Goal: Information Seeking & Learning: Find specific fact

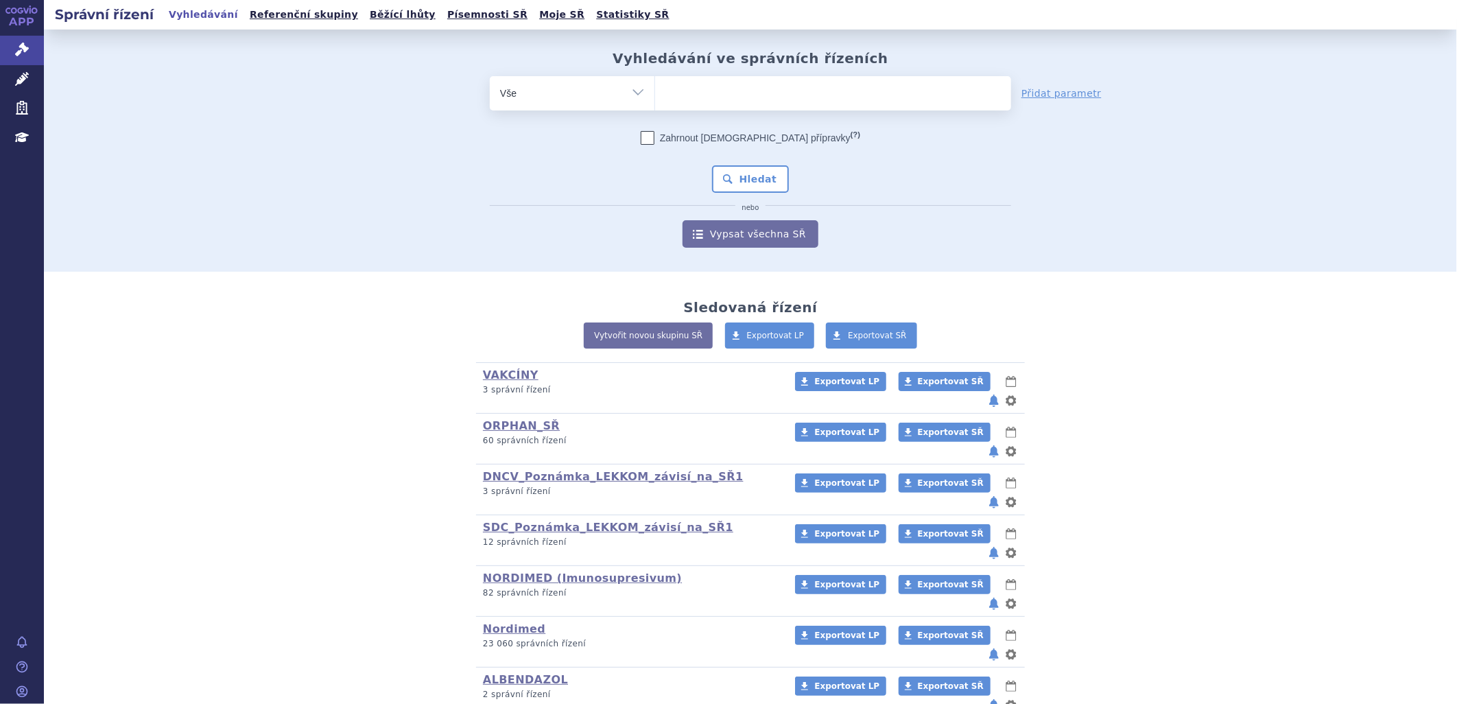
type input "Řehulková"
select select "Řehulková"
click at [722, 91] on span "×" at bounding box center [726, 91] width 8 height 8
click at [655, 91] on select "Řehulková" at bounding box center [654, 92] width 1 height 34
select select
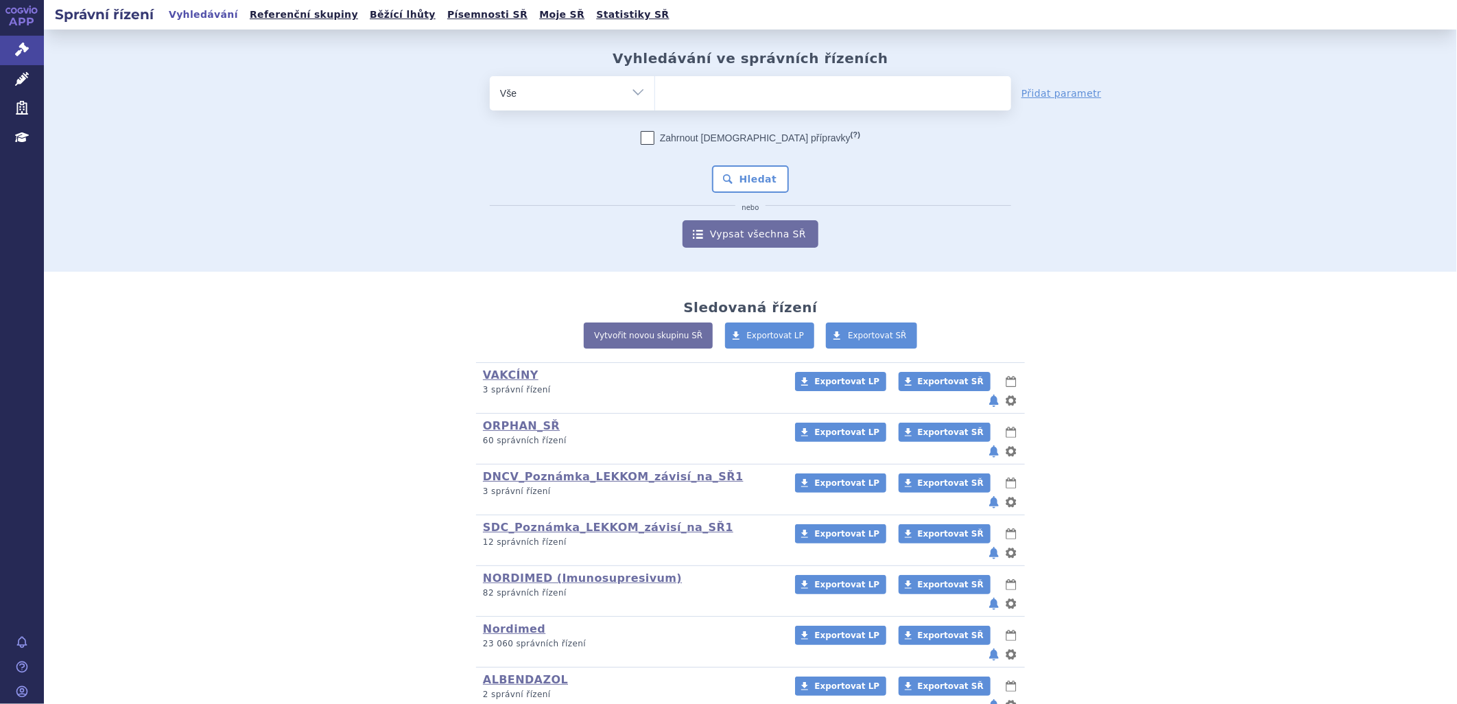
paste input "0277761"
type input "0277761"
select select "0277761"
click at [748, 177] on button "Hledat" at bounding box center [751, 178] width 78 height 27
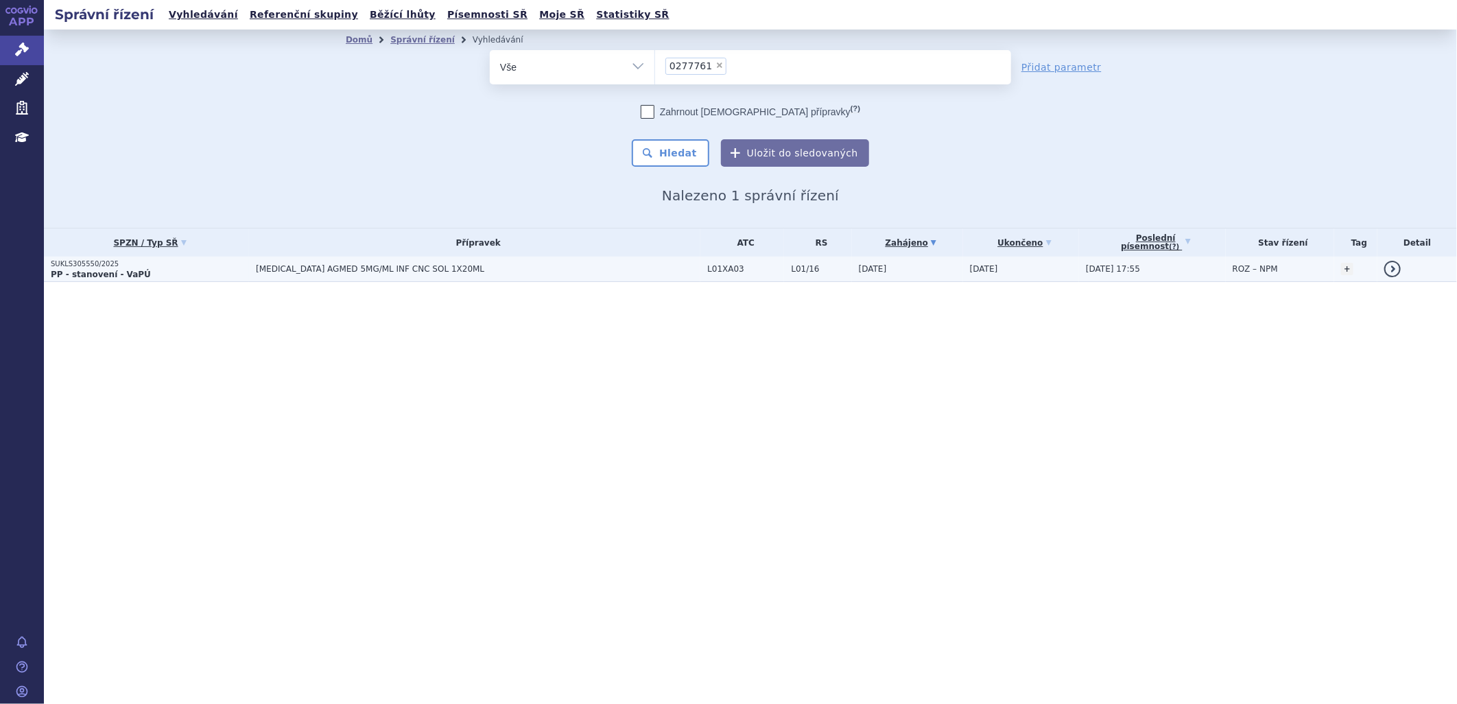
click at [277, 268] on span "[MEDICAL_DATA] AGMED 5MG/ML INF CNC SOL 1X20ML" at bounding box center [427, 269] width 343 height 10
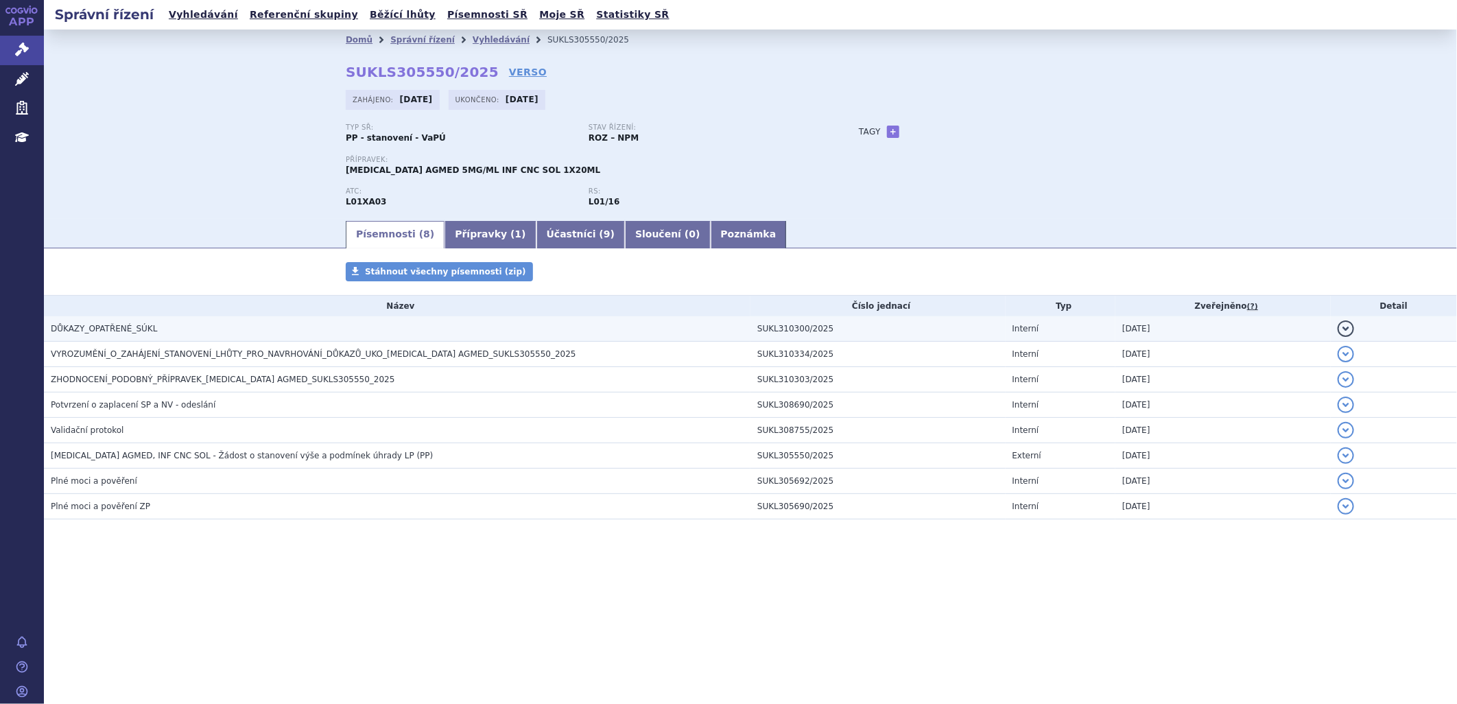
click at [128, 328] on span "DŮKAZY_OPATŘENÉ_SÚKL" at bounding box center [104, 329] width 106 height 10
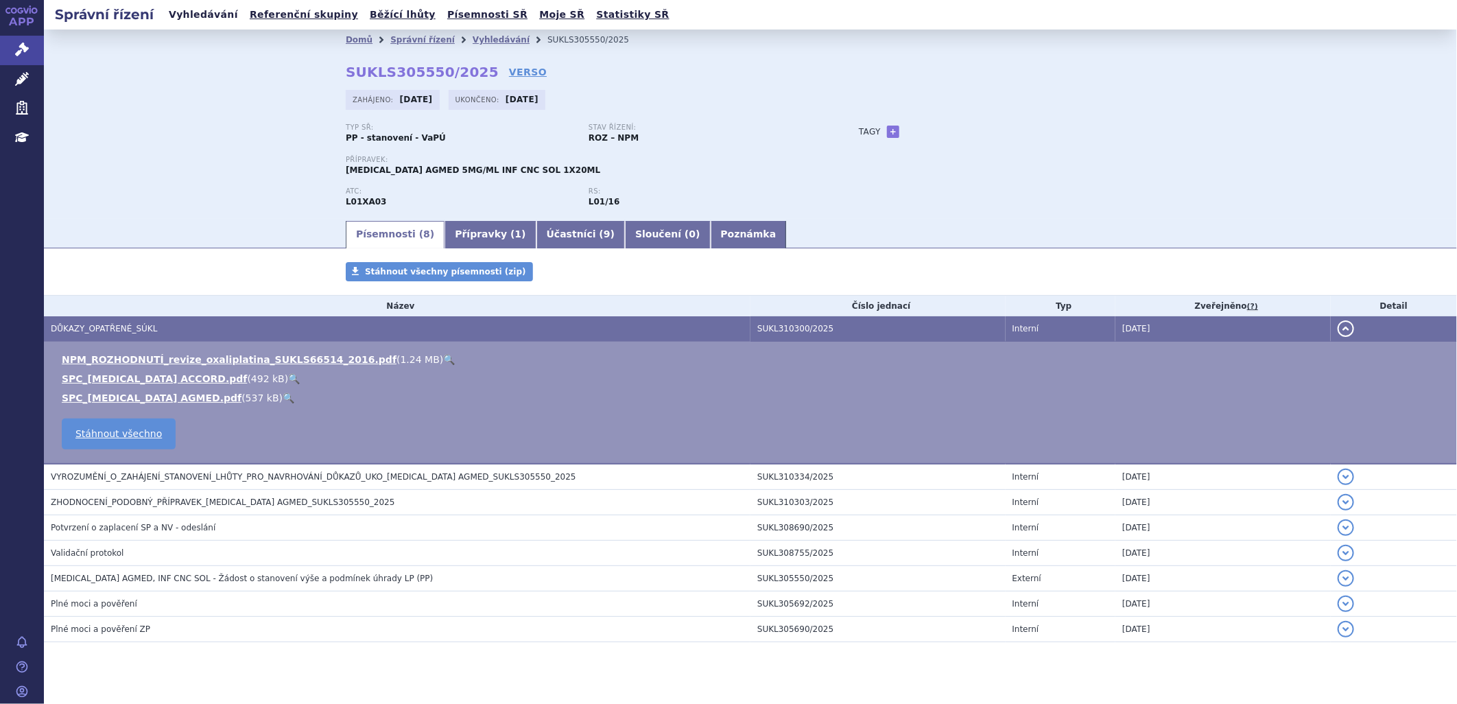
click at [200, 14] on link "Vyhledávání" at bounding box center [204, 14] width 78 height 19
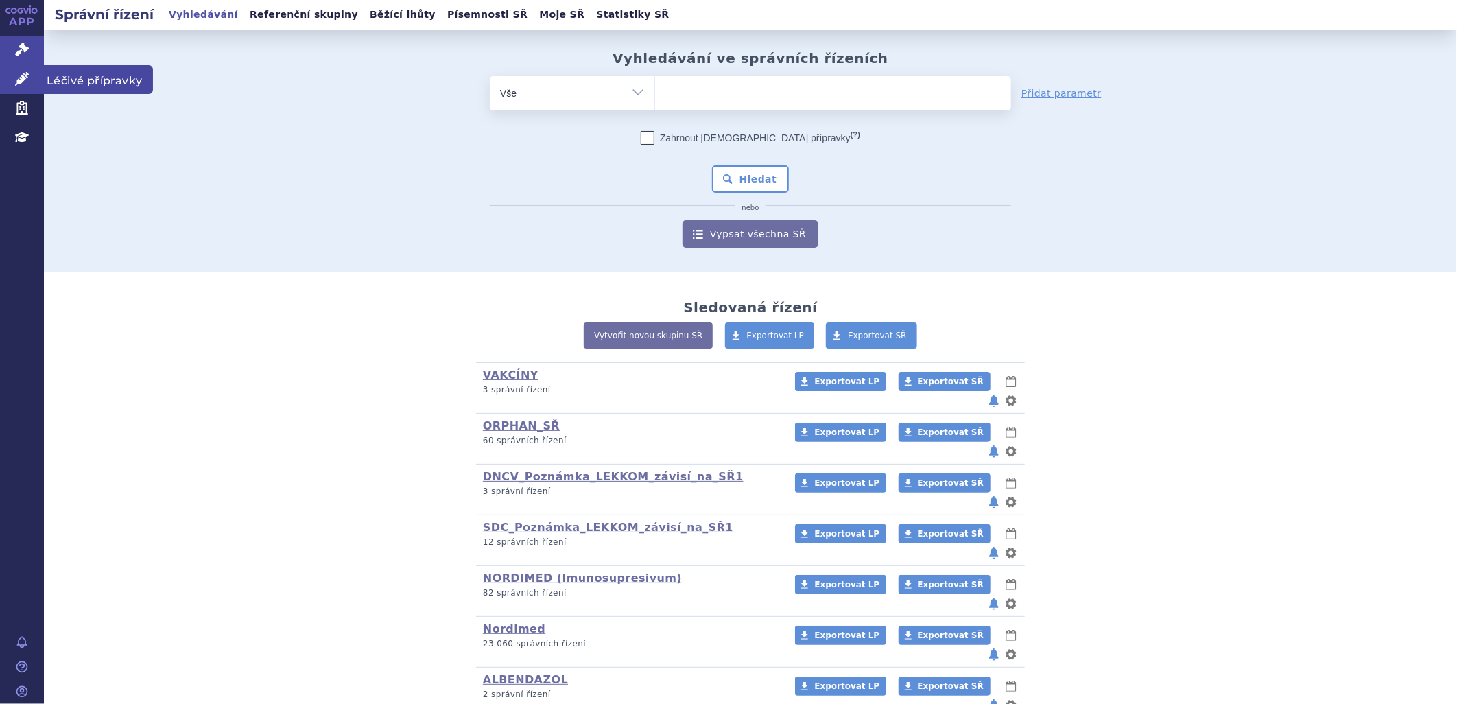
click at [22, 81] on icon at bounding box center [22, 79] width 14 height 14
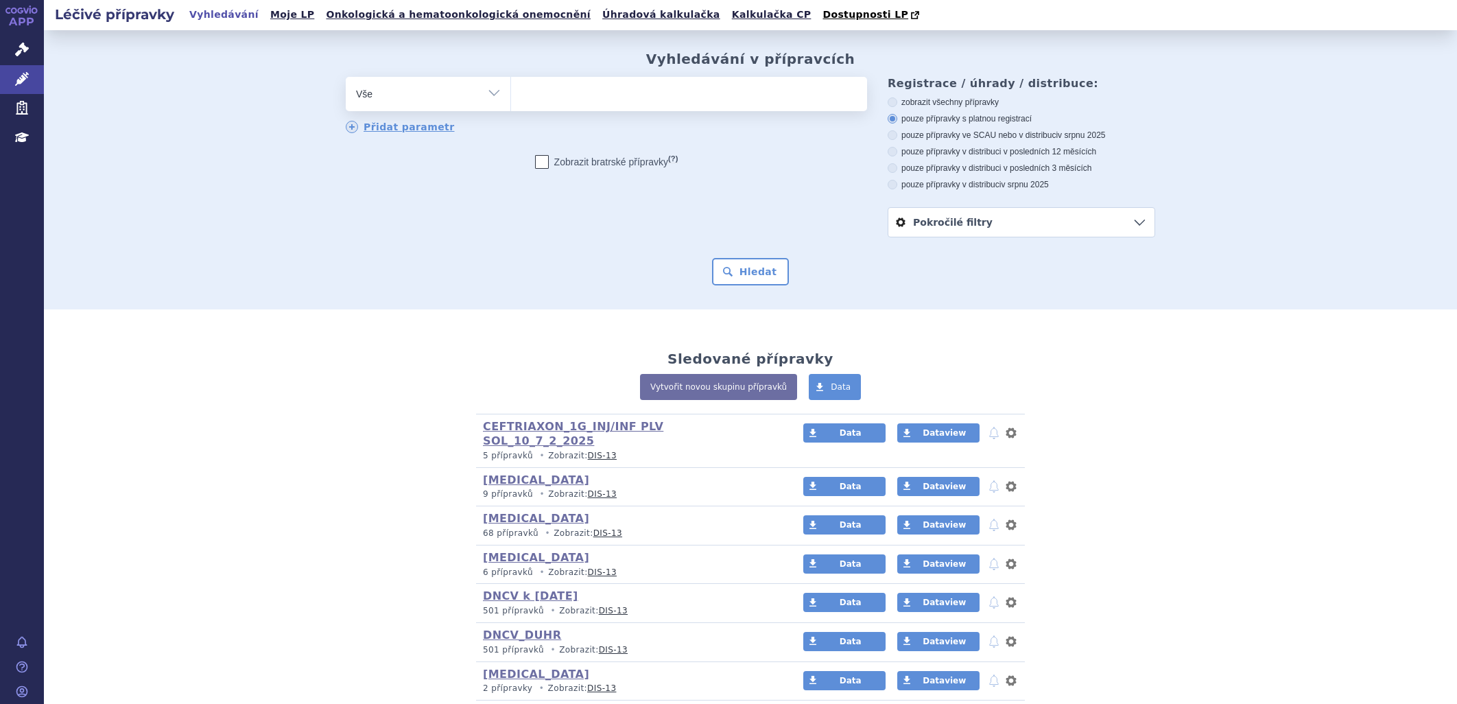
click at [523, 99] on input "search" at bounding box center [525, 92] width 8 height 17
type input "0277761"
select select "0277761"
click at [751, 275] on button "Hledat" at bounding box center [751, 271] width 78 height 27
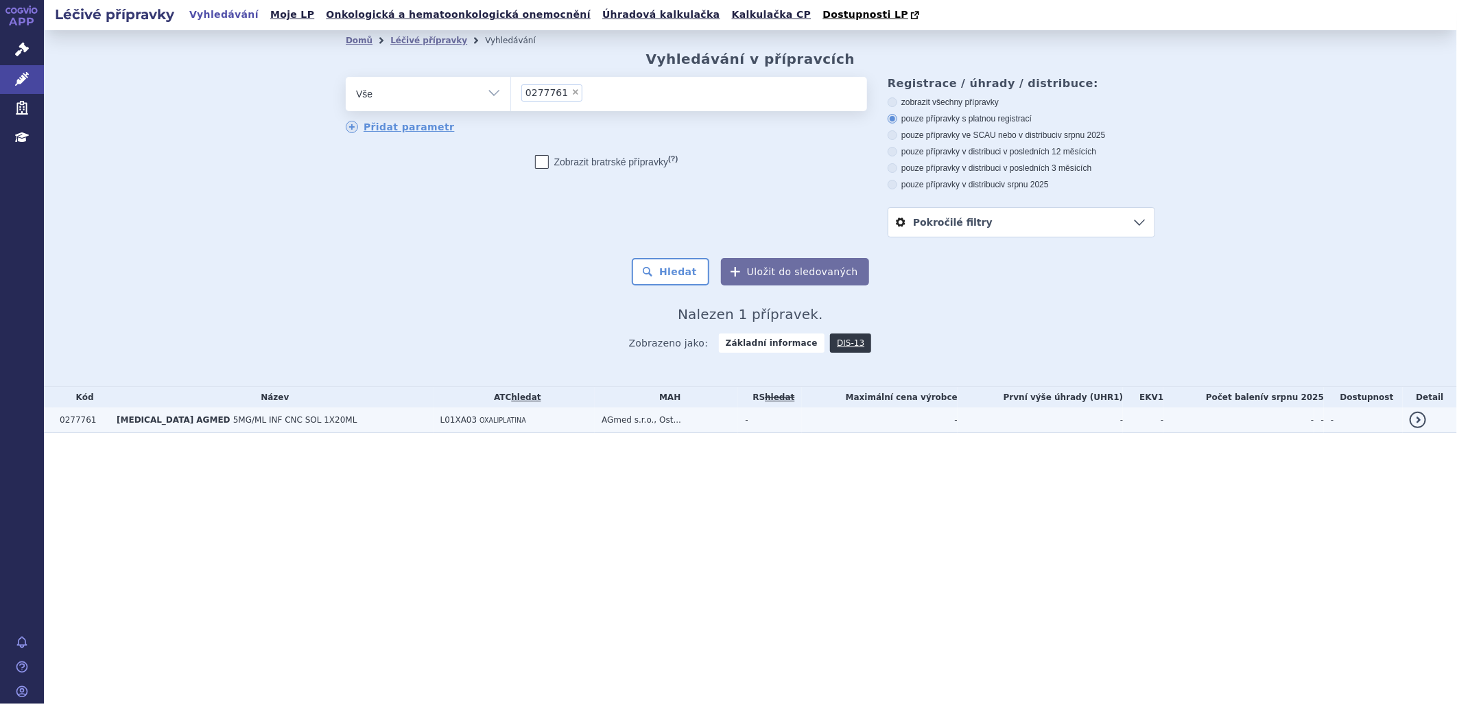
click at [333, 421] on td "[MEDICAL_DATA] AGMED 5MG/ML INF CNC SOL 1X20ML" at bounding box center [272, 419] width 324 height 25
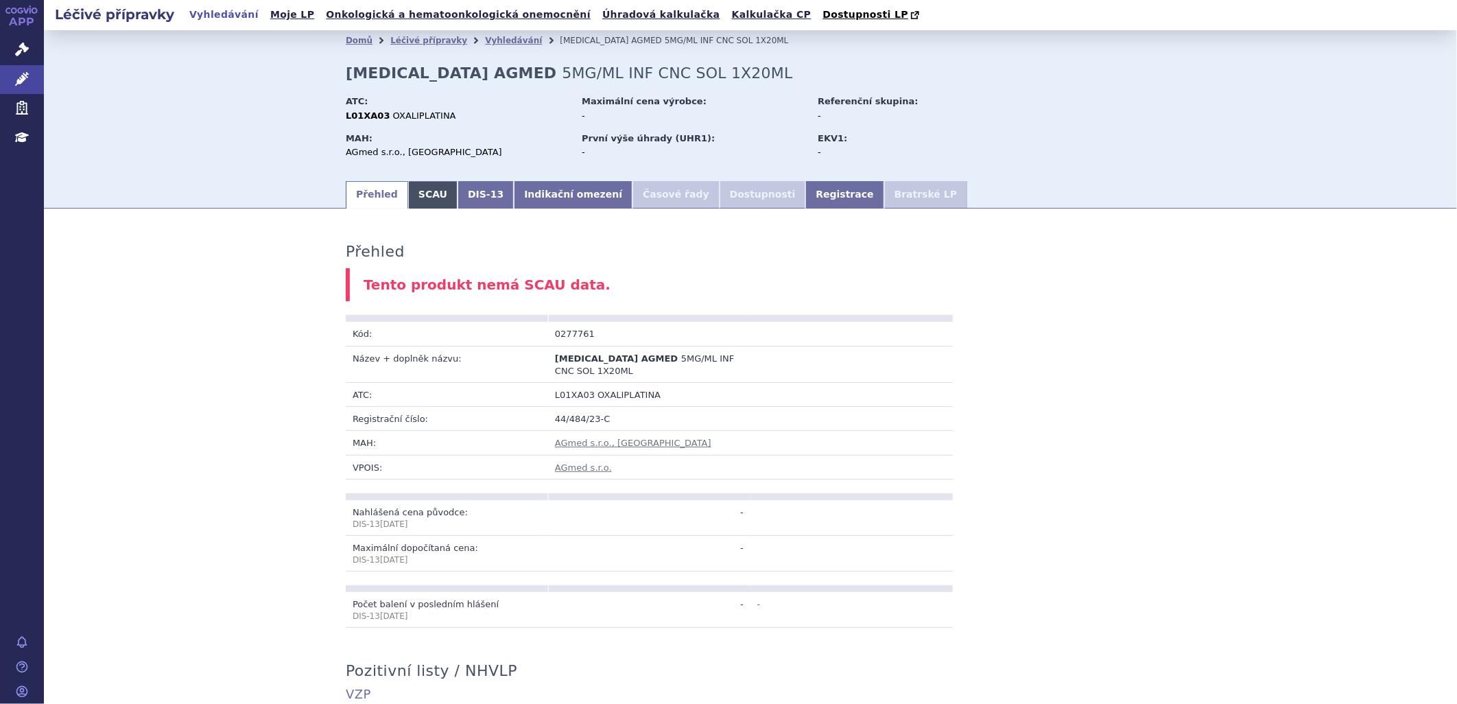
click at [410, 195] on link "SCAU" at bounding box center [432, 194] width 49 height 27
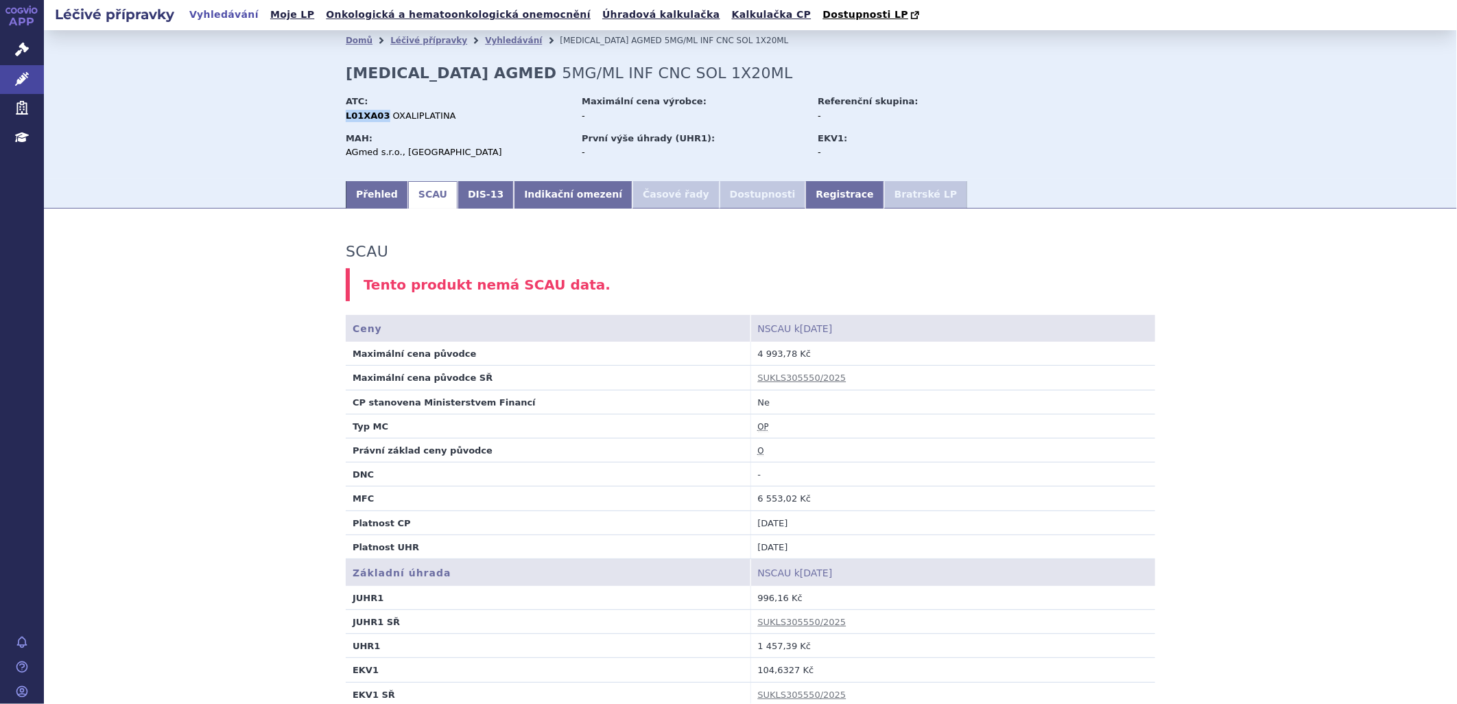
drag, startPoint x: 376, startPoint y: 115, endPoint x: 342, endPoint y: 121, distance: 34.9
click at [346, 121] on strong "L01XA03" at bounding box center [368, 115] width 45 height 10
copy strong "L01XA03"
click at [730, 453] on td "Právní základ ceny původce" at bounding box center [548, 450] width 405 height 24
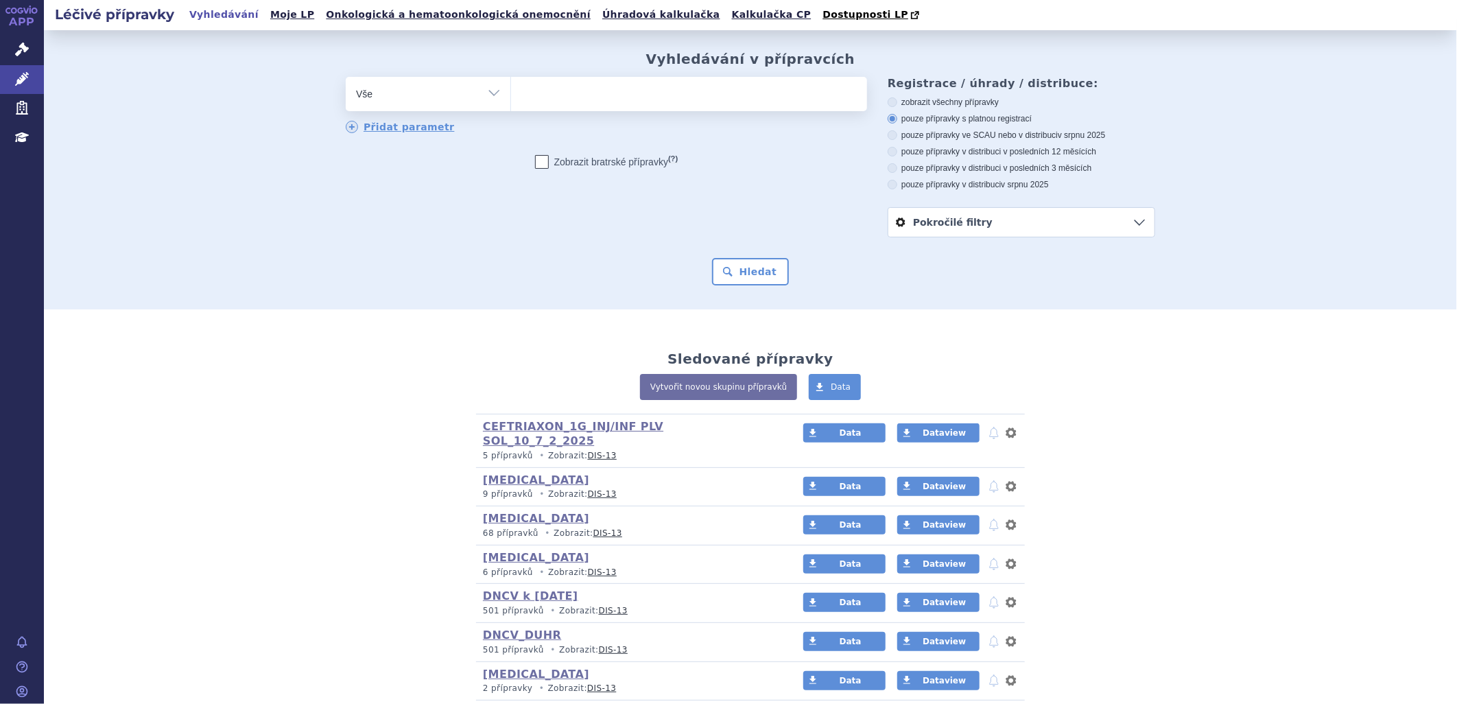
type input "0264073"
select select "0264073"
drag, startPoint x: 752, startPoint y: 270, endPoint x: 744, endPoint y: 275, distance: 9.9
click at [753, 270] on button "Hledat" at bounding box center [751, 271] width 78 height 27
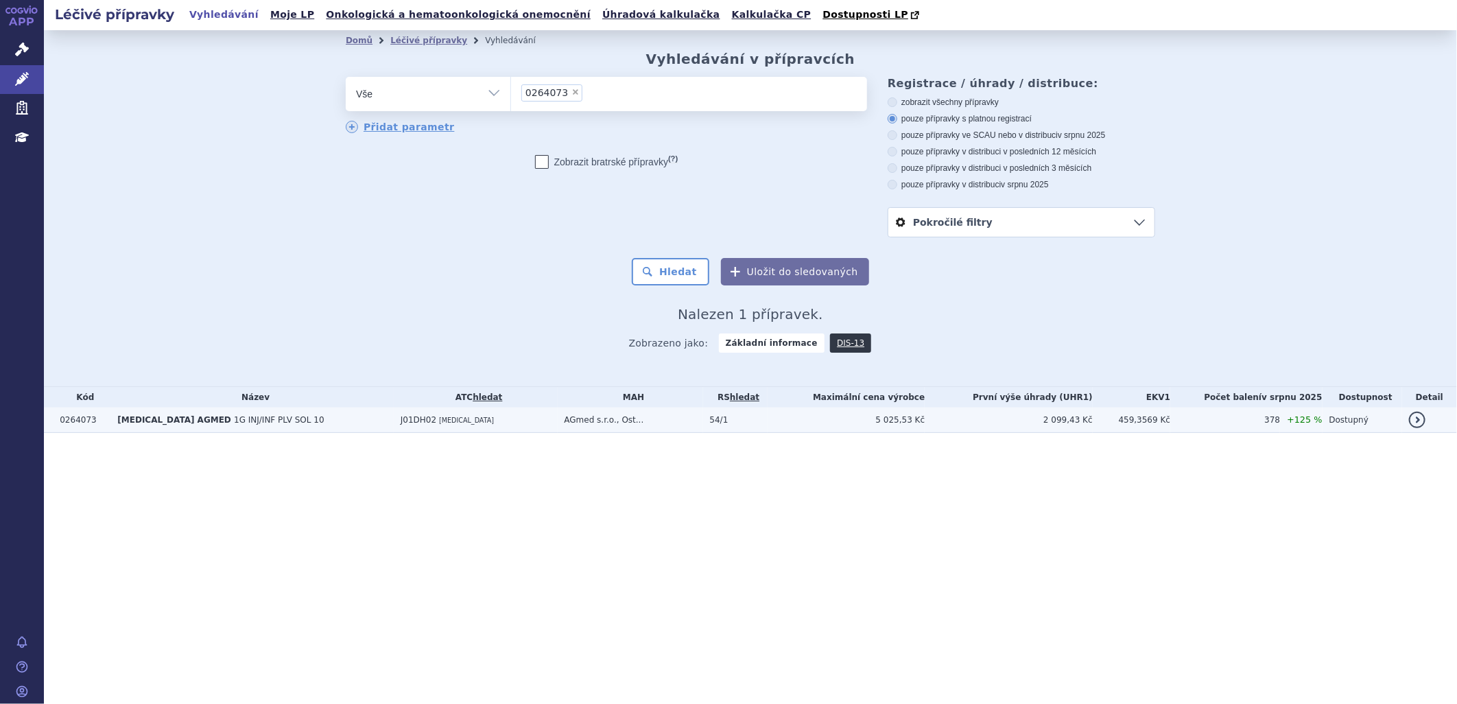
drag, startPoint x: 128, startPoint y: 427, endPoint x: 145, endPoint y: 423, distance: 16.8
click at [131, 426] on td "[MEDICAL_DATA] AGMED 1G INJ/INF PLV SOL 10" at bounding box center [251, 419] width 283 height 25
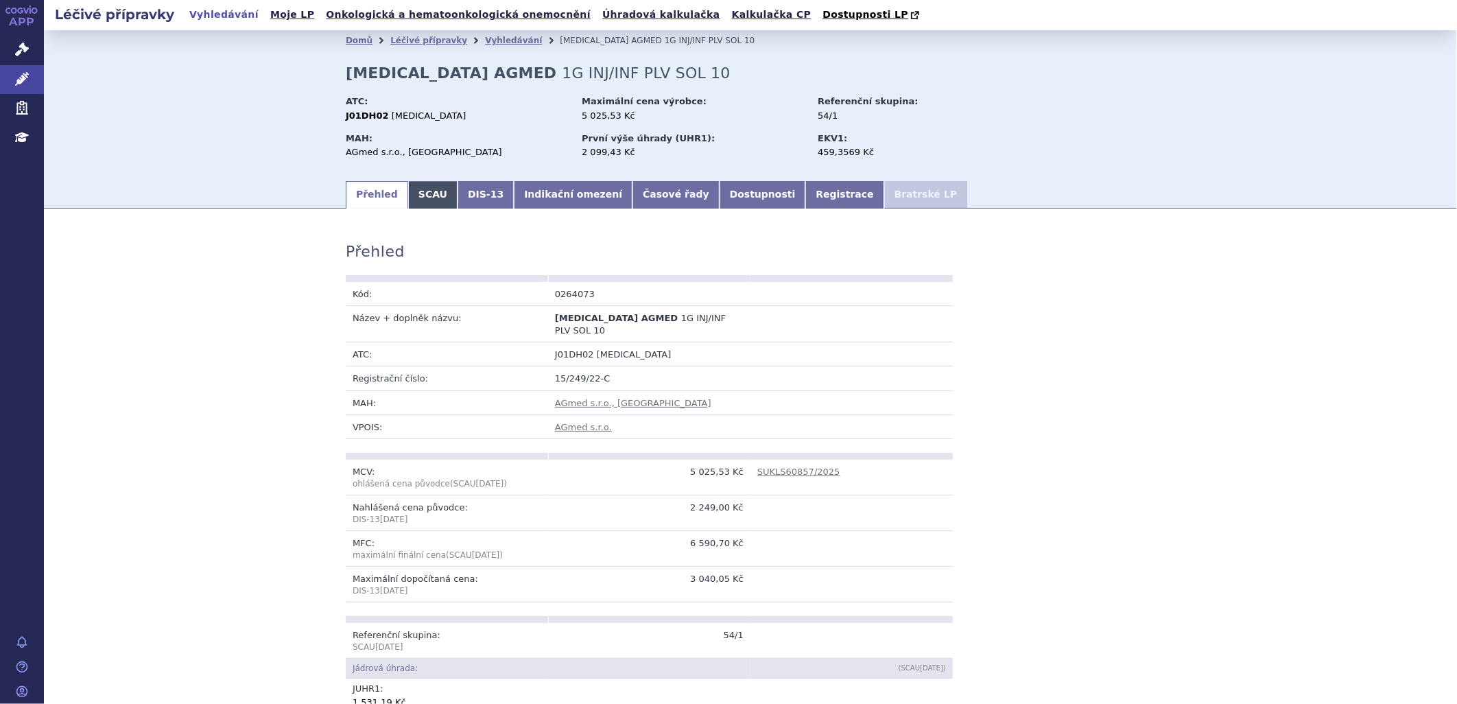
click at [414, 197] on link "SCAU" at bounding box center [432, 194] width 49 height 27
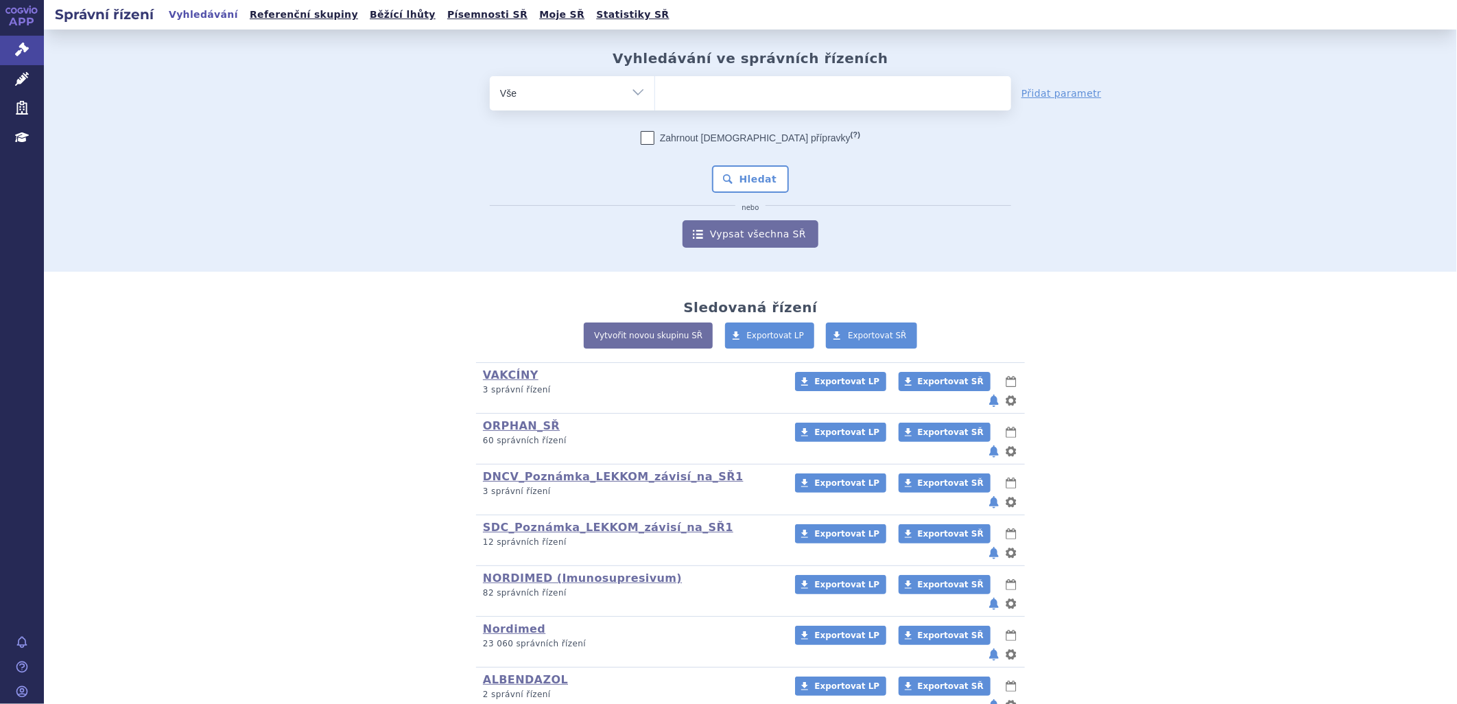
click at [672, 92] on ul at bounding box center [833, 90] width 356 height 29
click at [655, 92] on select at bounding box center [654, 92] width 1 height 34
click at [671, 107] on span at bounding box center [833, 93] width 356 height 34
click at [655, 107] on select at bounding box center [654, 92] width 1 height 34
paste input "0277761"
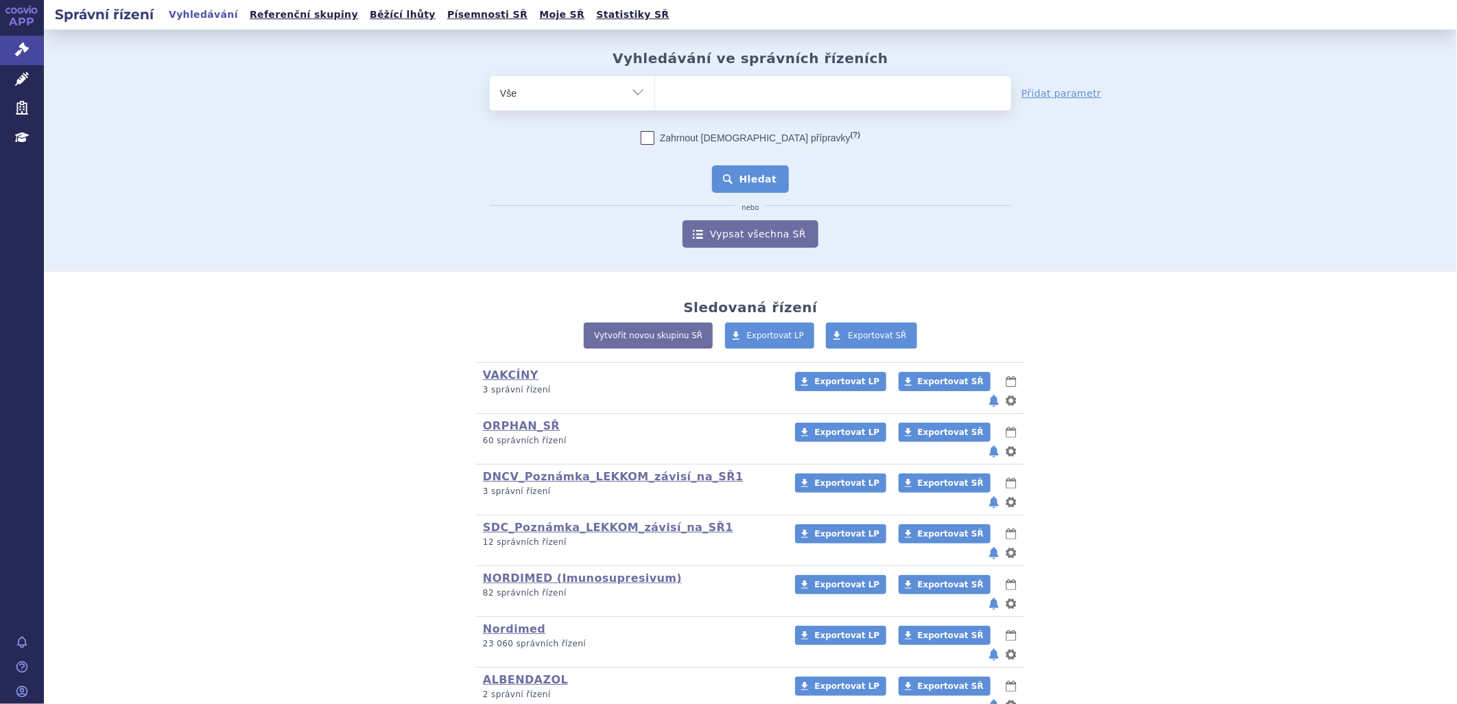
type input "0277761"
select select "0277761"
click at [764, 183] on button "Hledat" at bounding box center [751, 178] width 78 height 27
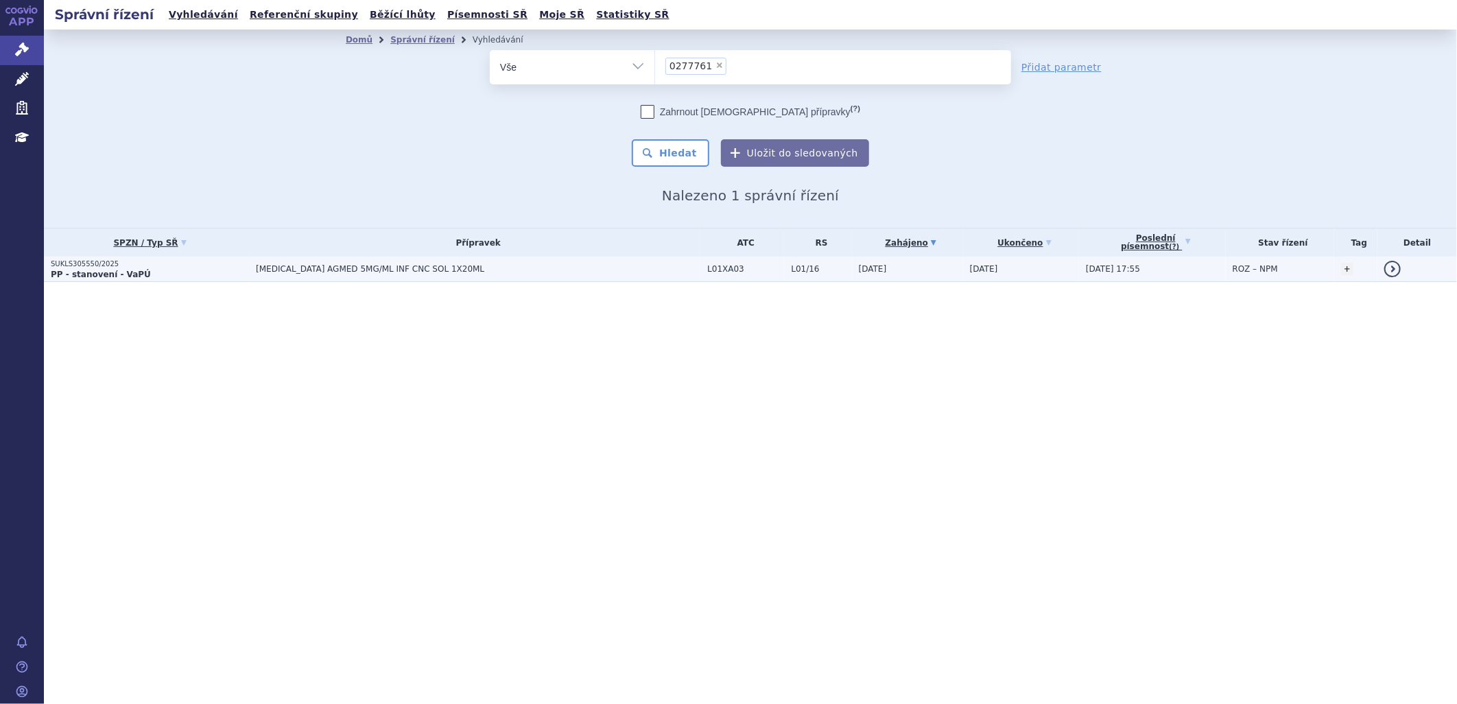
click at [123, 270] on strong "PP - stanovení - VaPÚ" at bounding box center [101, 275] width 100 height 10
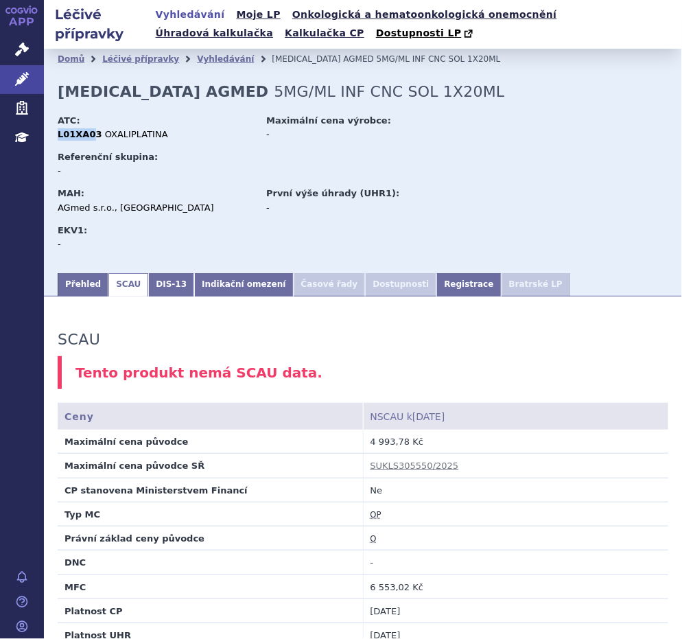
drag, startPoint x: 91, startPoint y: 135, endPoint x: 58, endPoint y: 134, distance: 33.6
click at [58, 134] on strong "L01XA03" at bounding box center [80, 134] width 45 height 10
click at [58, 135] on div "L01XA03 OXALIPLATINA" at bounding box center [156, 134] width 196 height 12
copy strong "L01XA03"
